Goal: Obtain resource: Obtain resource

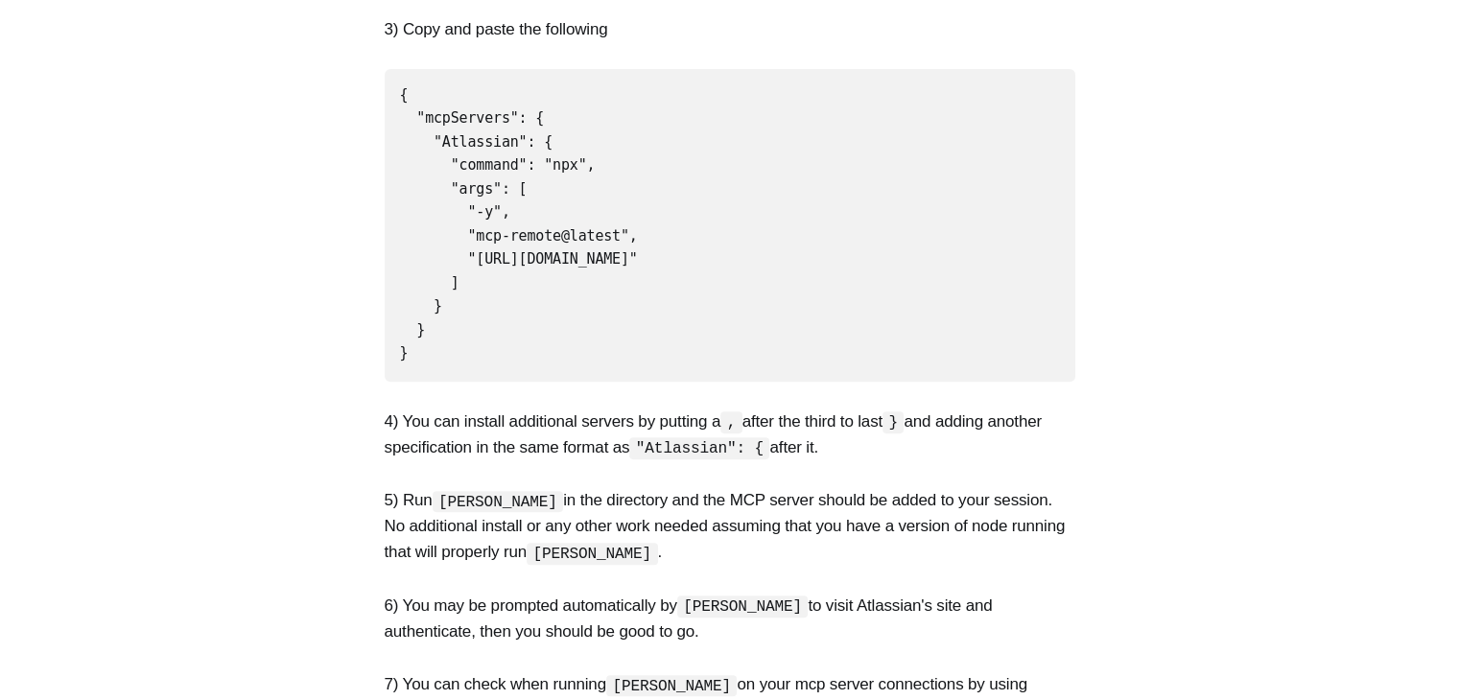
scroll to position [671, 0]
drag, startPoint x: 414, startPoint y: 116, endPoint x: 560, endPoint y: 305, distance: 238.6
click at [560, 305] on pre "{ "mcpServers": { "Atlassian": { "command": "npx", "args": [ "-y", "mcp-remote@…" at bounding box center [730, 226] width 690 height 313
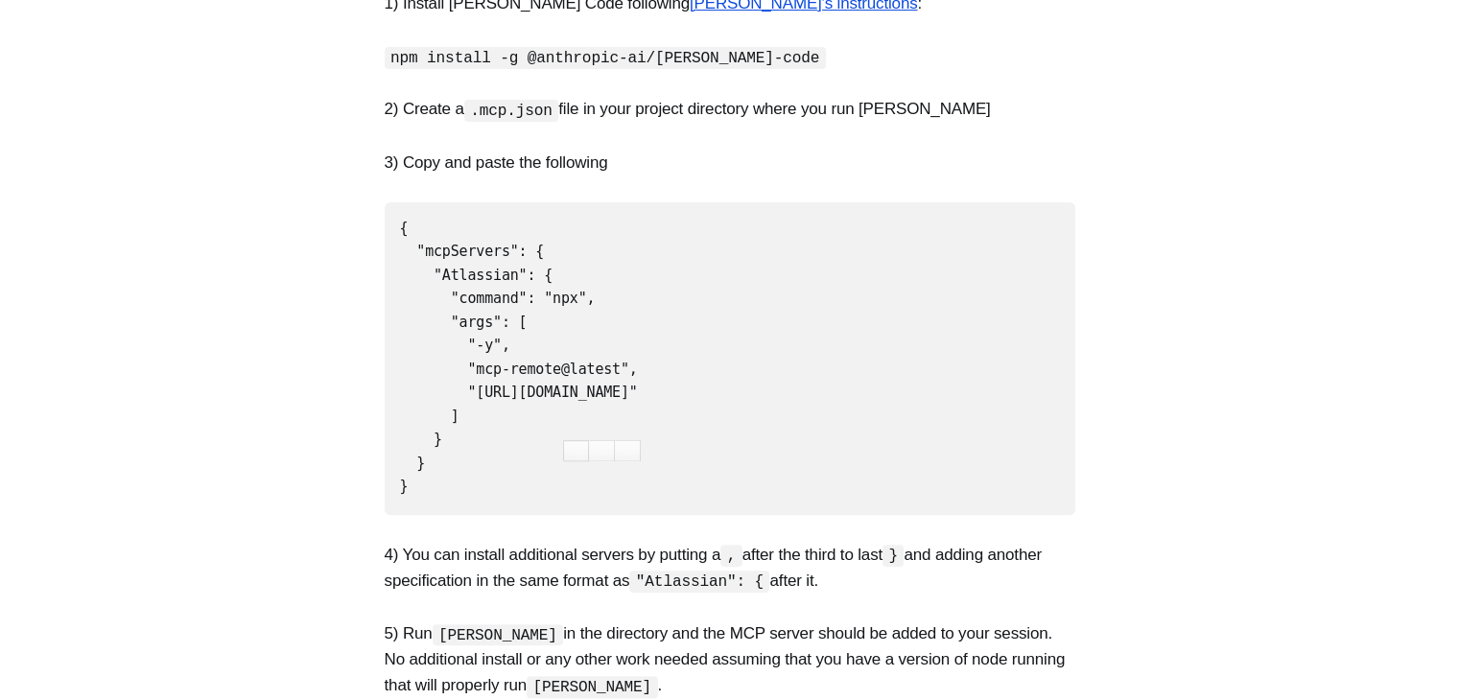
scroll to position [550, 0]
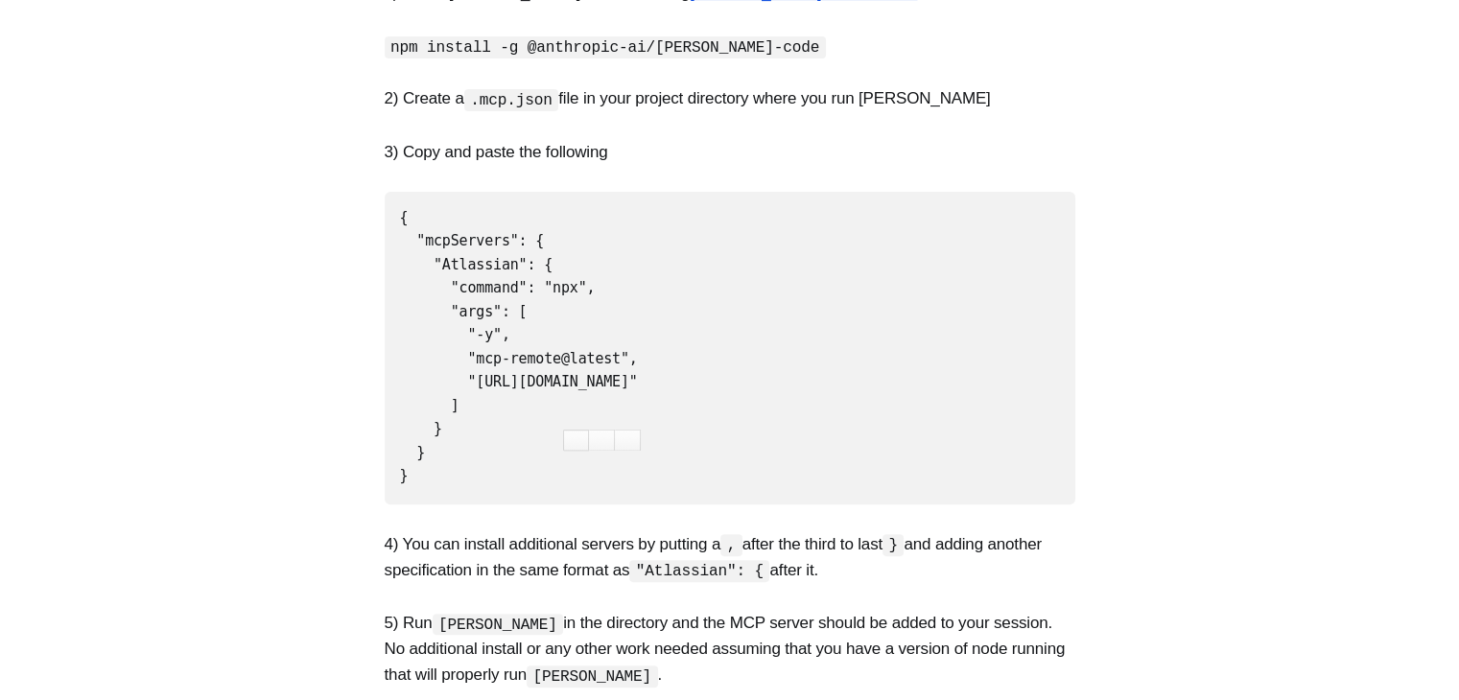
copy code ""mcpServers": { "Atlassian": { "command": "npx", "args": [ "-y", "mcp-remote@la…"
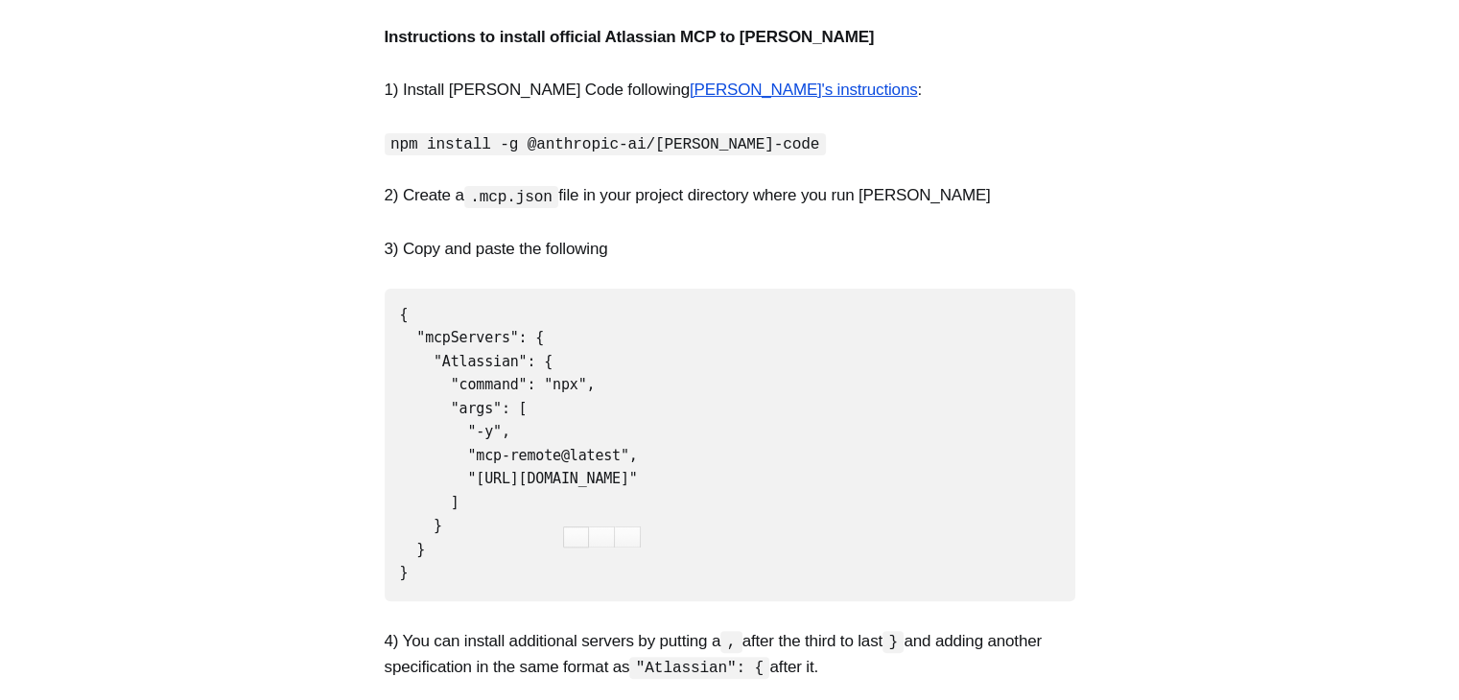
scroll to position [453, 0]
click at [417, 538] on pre "{ "mcpServers": { "Atlassian": { "command": "npx", "args": [ "-y", "mcp-remote@…" at bounding box center [730, 445] width 690 height 313
drag, startPoint x: 414, startPoint y: 553, endPoint x: 376, endPoint y: 323, distance: 233.3
click at [376, 323] on section "Below are simple instructions to install the official Atlassian Model Context P…" at bounding box center [729, 666] width 1459 height 1445
copy code "{ "mcpServers": { "Atlassian": { "command": "npx", "args": [ "-y", "mcp-remote@…"
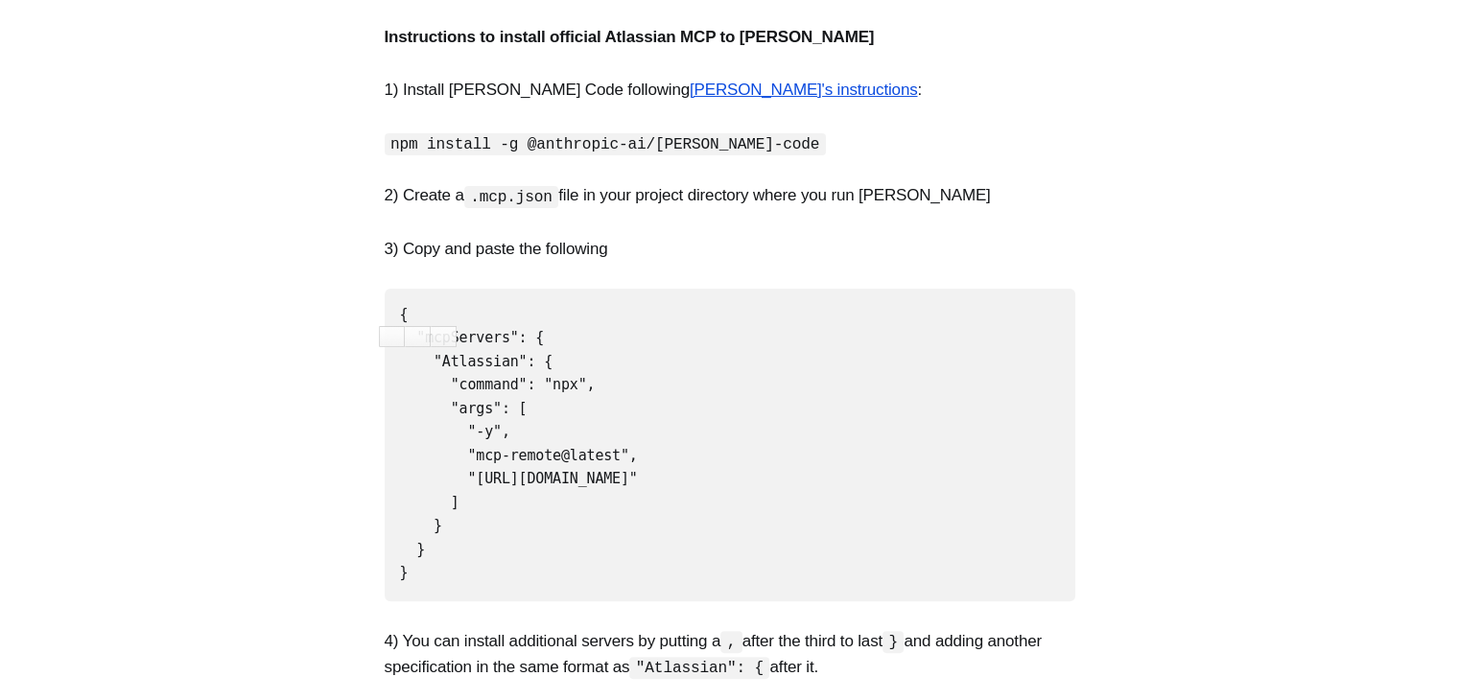
click at [616, 316] on pre "{ "mcpServers": { "Atlassian": { "command": "npx", "args": [ "-y", "mcp-remote@…" at bounding box center [730, 445] width 690 height 313
click at [491, 356] on code "{ "mcpServers": { "Atlassian": { "command": "npx", "args": [ "-y", "mcp-remote@…" at bounding box center [519, 444] width 238 height 276
copy code "Atlassian"
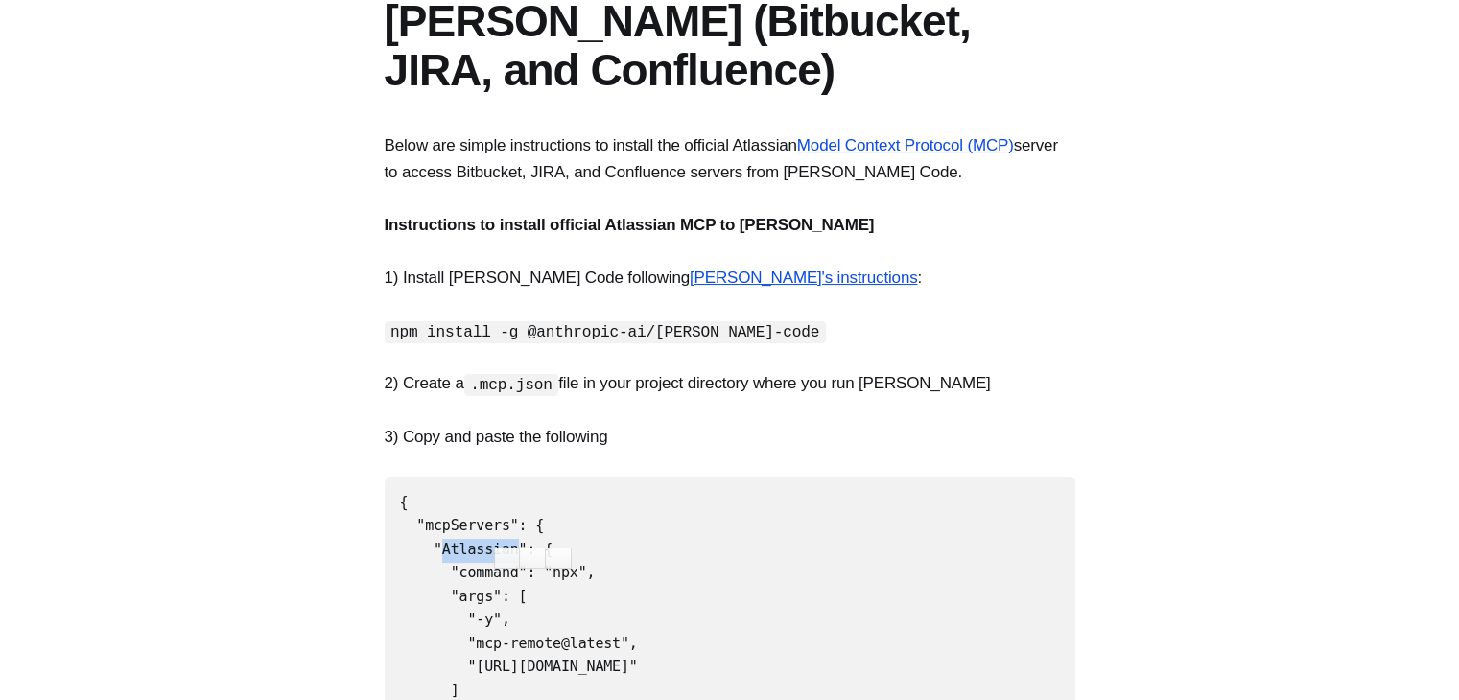
scroll to position [264, 0]
